Goal: Task Accomplishment & Management: Manage account settings

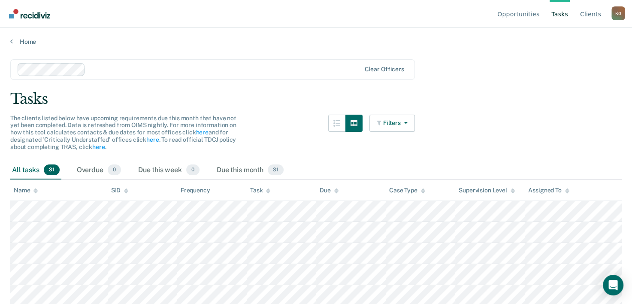
click at [32, 189] on div "Name" at bounding box center [26, 190] width 24 height 7
click at [27, 192] on div "Name" at bounding box center [26, 190] width 24 height 7
click at [26, 190] on div "Name" at bounding box center [26, 190] width 24 height 7
click at [36, 190] on icon at bounding box center [35, 189] width 4 height 2
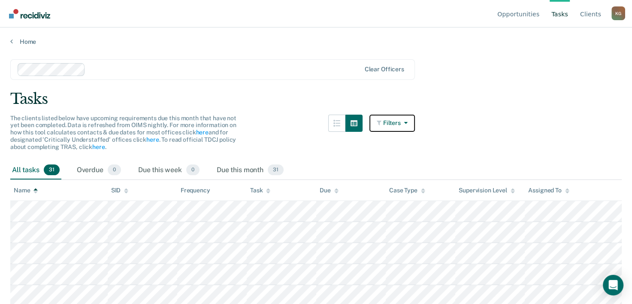
click at [393, 121] on button "Filters" at bounding box center [391, 122] width 45 height 17
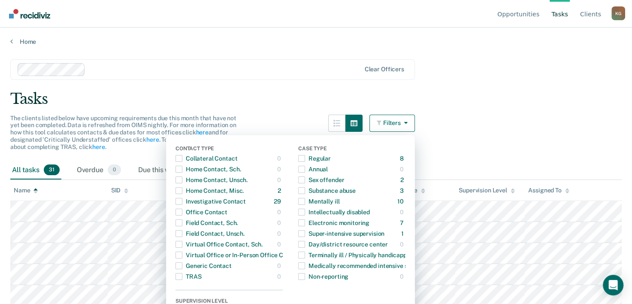
click at [462, 105] on div "Tasks" at bounding box center [315, 99] width 611 height 18
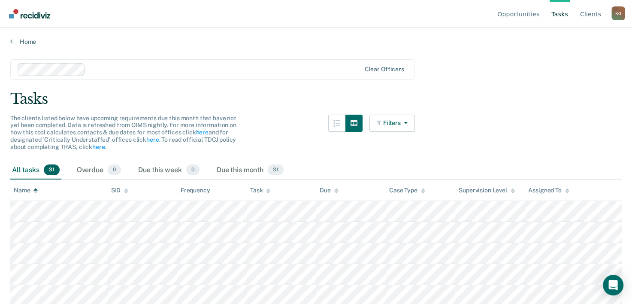
click at [38, 191] on icon at bounding box center [35, 191] width 4 height 6
click at [612, 283] on icon "Open Intercom Messenger" at bounding box center [613, 284] width 10 height 11
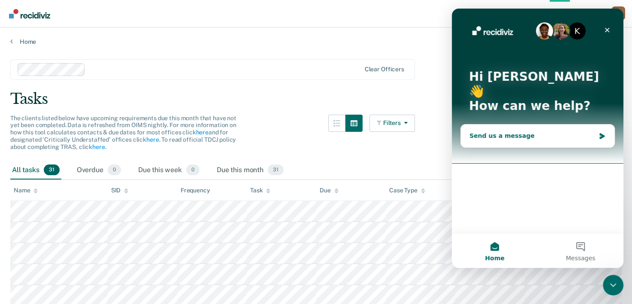
click at [517, 131] on div "Send us a message" at bounding box center [532, 135] width 126 height 9
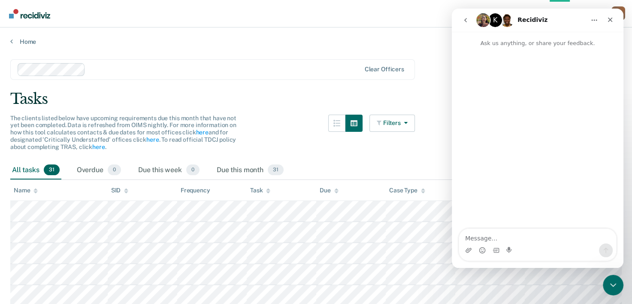
click at [462, 20] on icon "go back" at bounding box center [465, 20] width 7 height 7
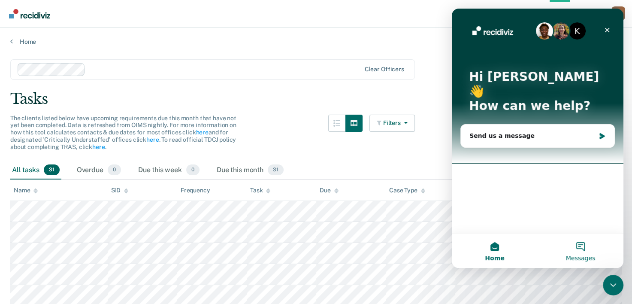
click at [584, 255] on span "Messages" at bounding box center [581, 258] width 30 height 6
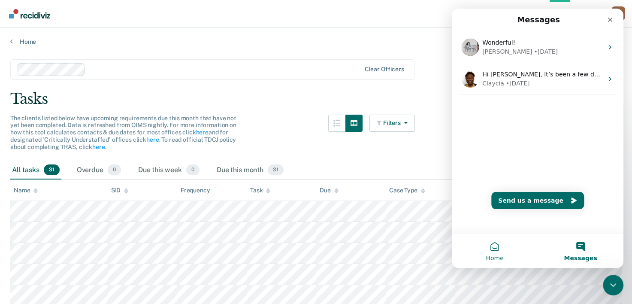
click at [499, 245] on button "Home" at bounding box center [495, 250] width 86 height 34
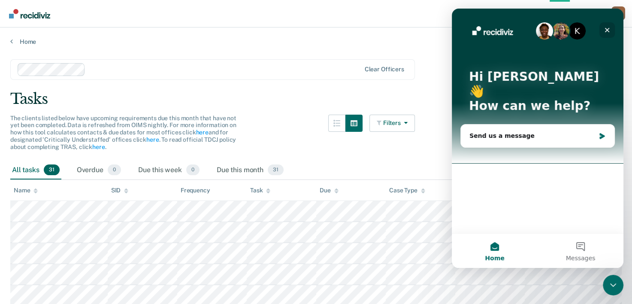
click at [609, 29] on icon "Close" at bounding box center [606, 30] width 7 height 7
